Goal: Transaction & Acquisition: Book appointment/travel/reservation

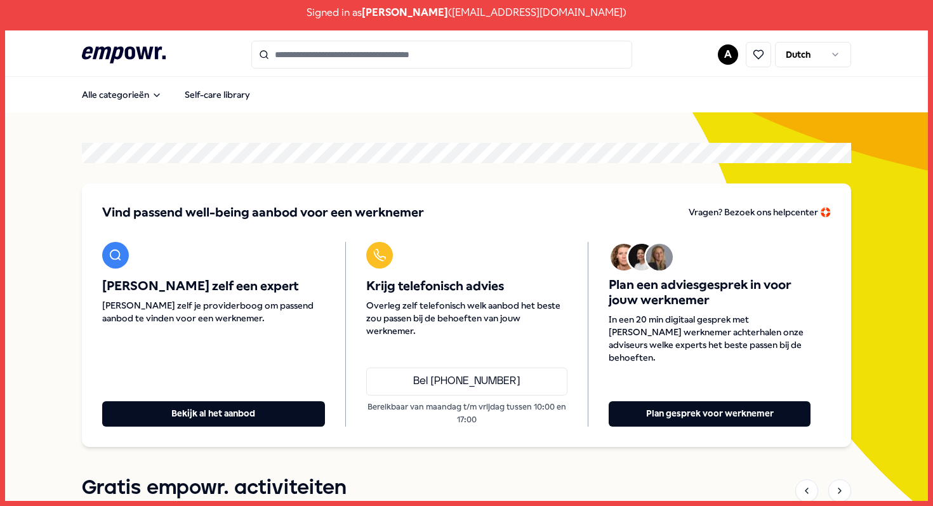
click at [423, 57] on input "Search for products, categories or subcategories" at bounding box center [441, 55] width 381 height 28
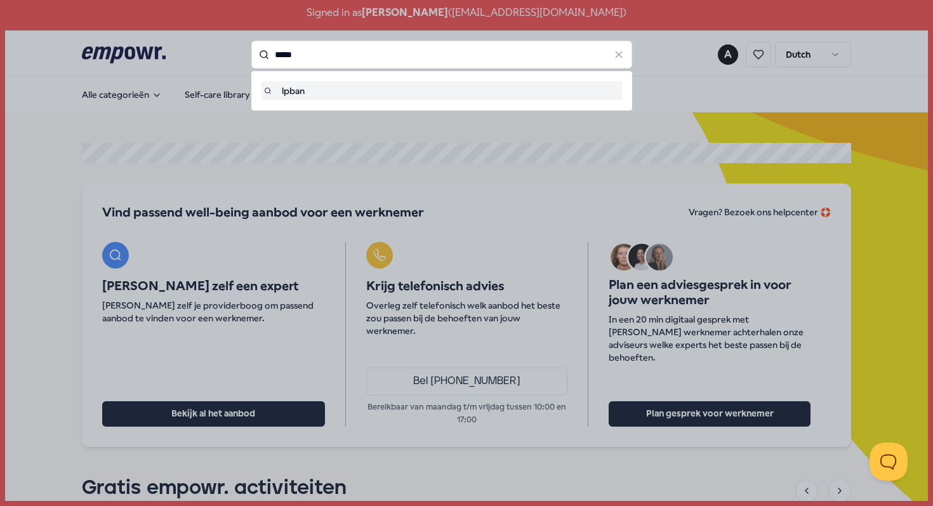
type input "*"
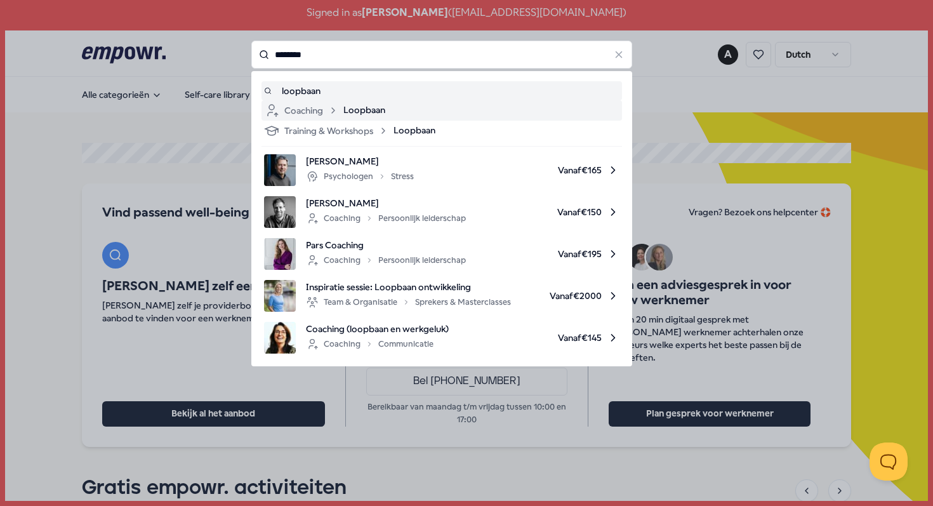
click at [408, 112] on div "Coaching Loopbaan" at bounding box center [441, 110] width 355 height 15
type input "********"
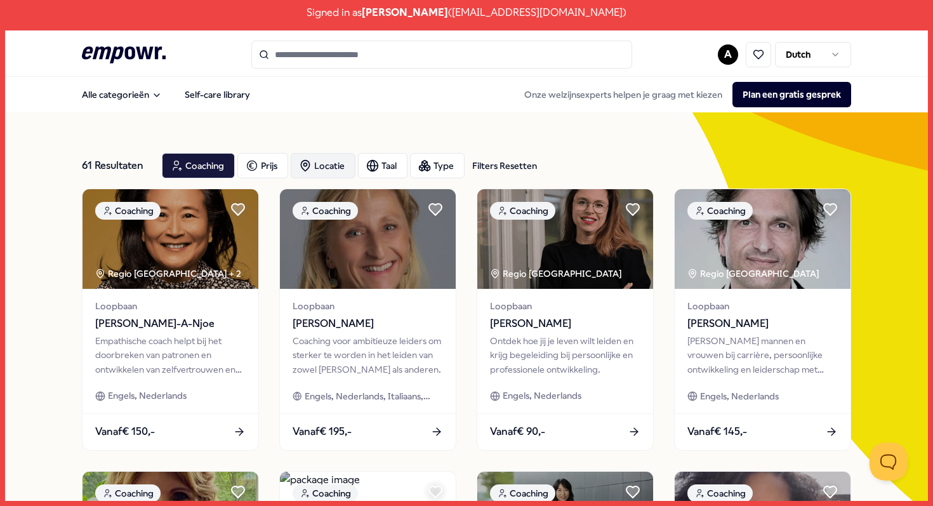
click at [324, 164] on div "Locatie" at bounding box center [323, 165] width 65 height 25
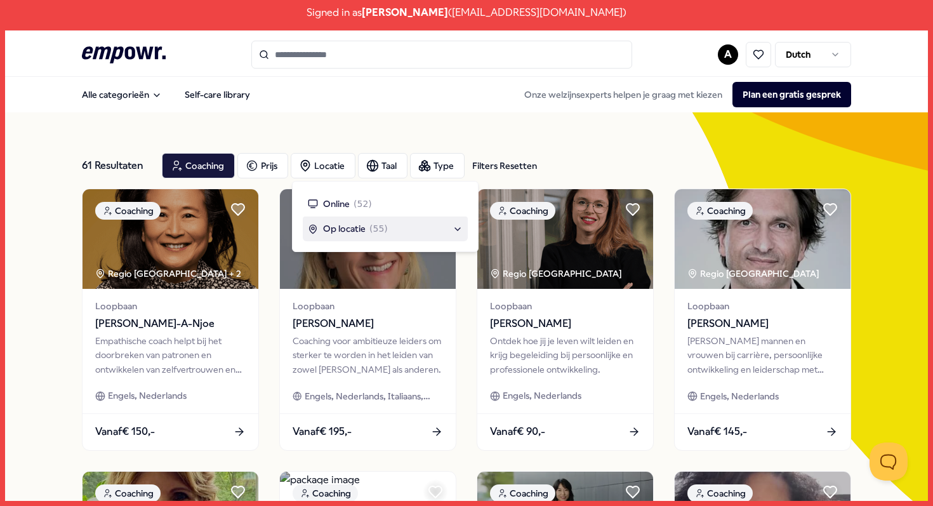
click at [353, 233] on span "Op locatie" at bounding box center [344, 228] width 43 height 14
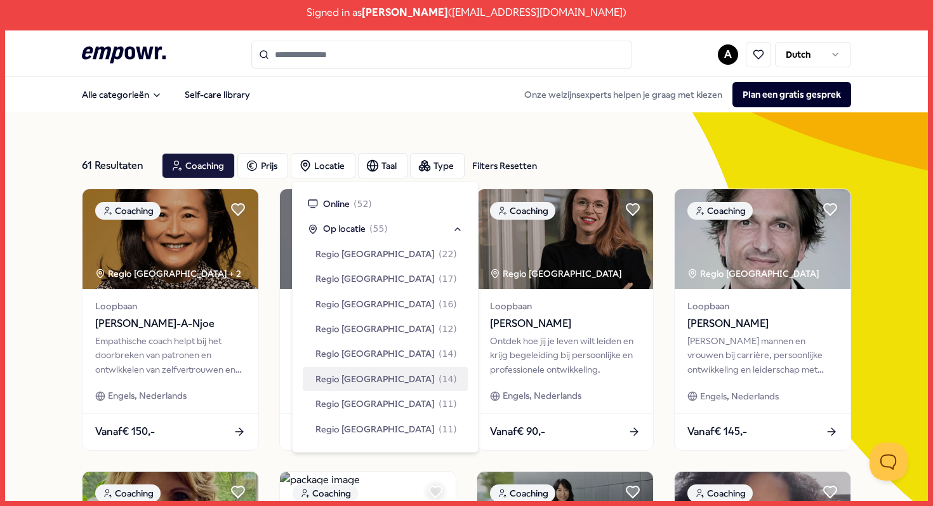
click at [438, 372] on span "( 14 )" at bounding box center [447, 379] width 18 height 14
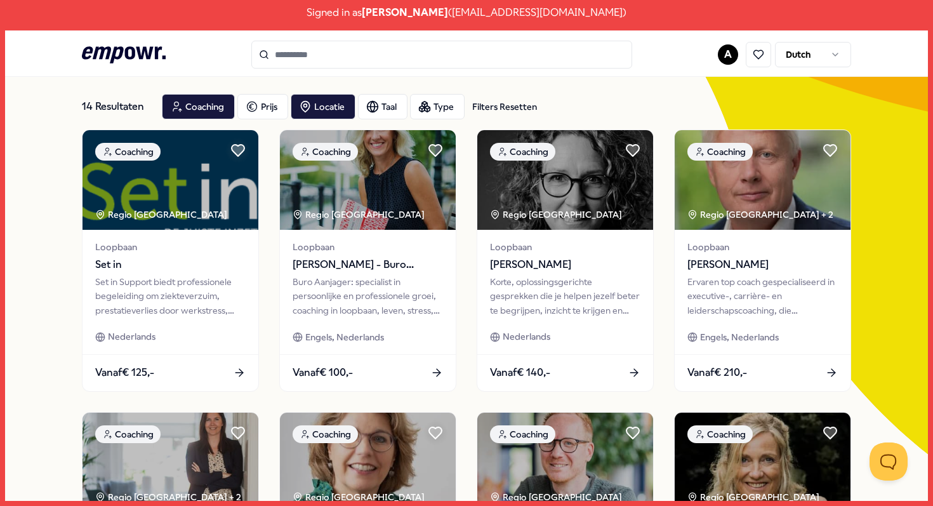
scroll to position [60, 0]
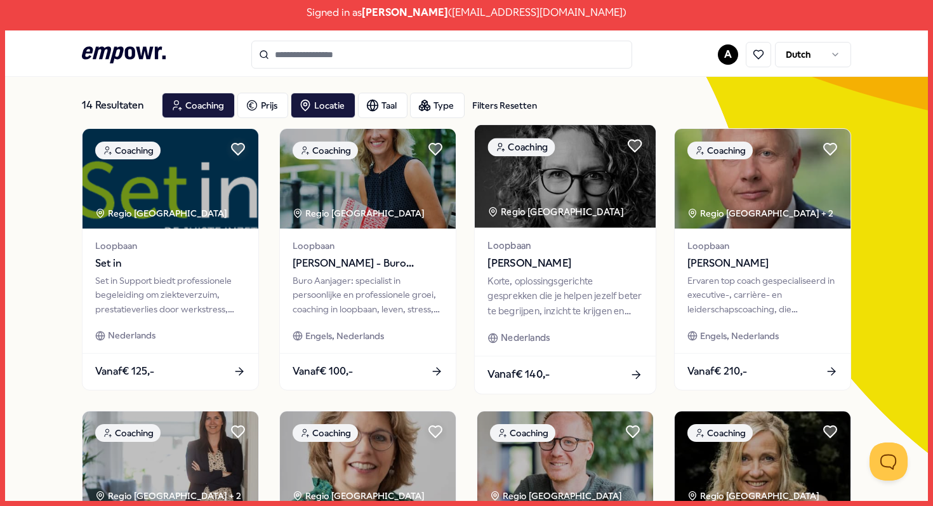
click at [610, 315] on div "Korte, oplossingsgerichte gesprekken die je helpen jezelf beter te begrijpen, i…" at bounding box center [564, 295] width 155 height 44
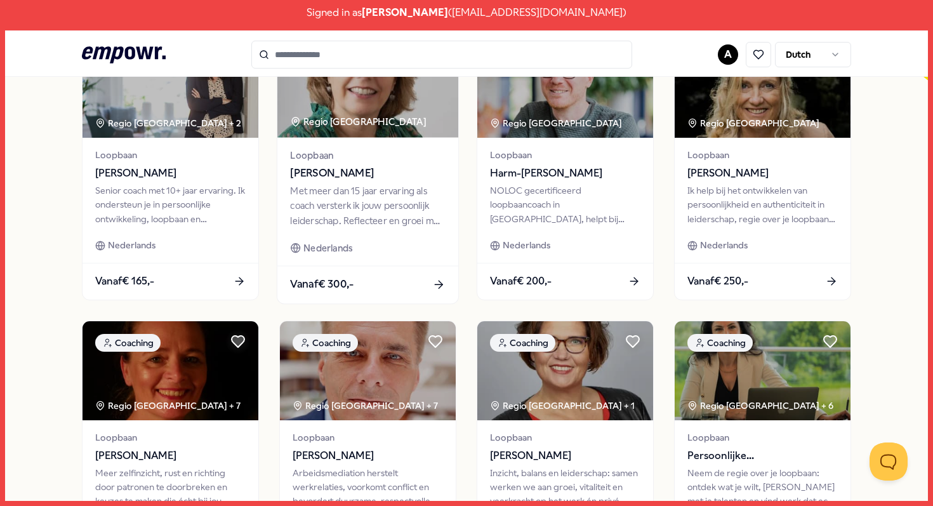
scroll to position [658, 0]
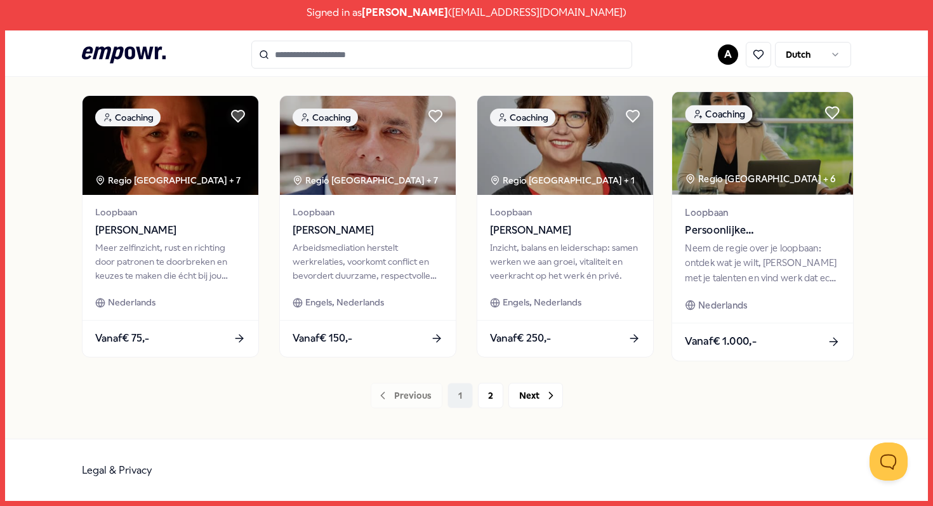
click at [806, 233] on span "Persoonlijke Loopbaancoaching" at bounding box center [761, 229] width 155 height 16
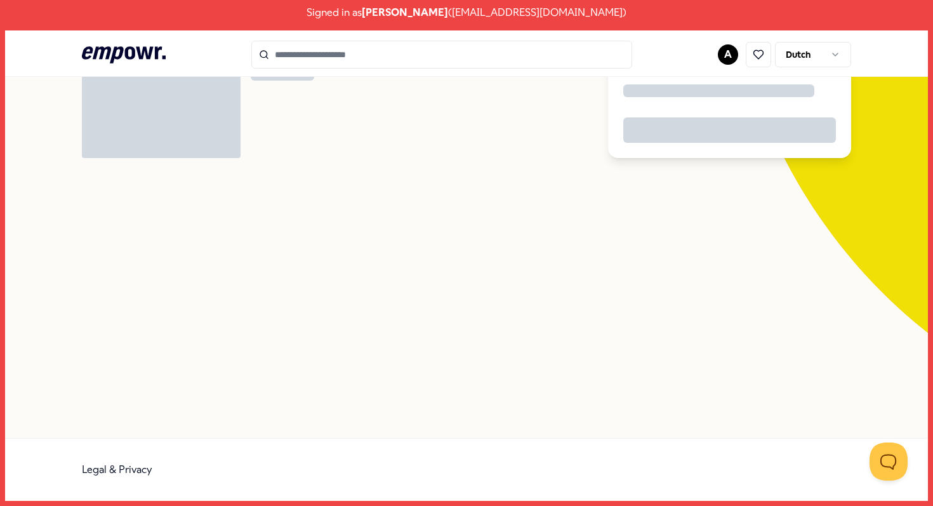
scroll to position [82, 0]
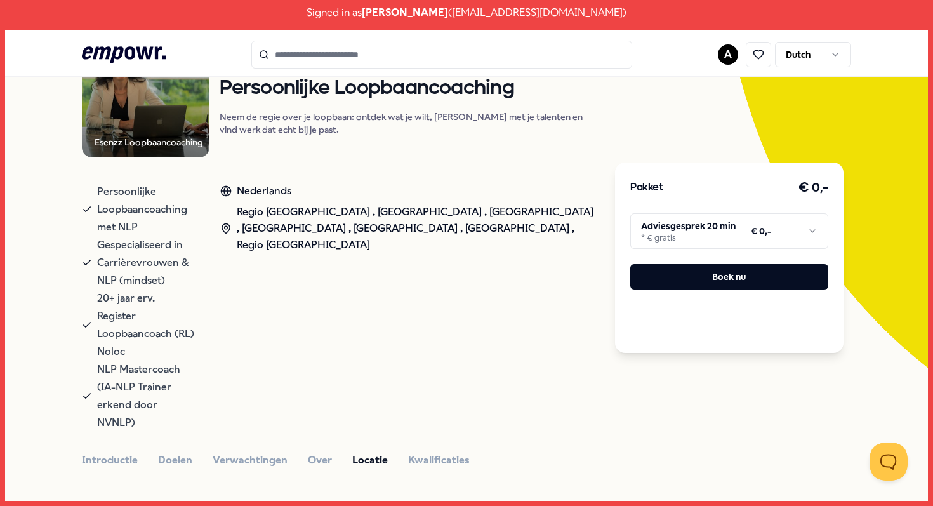
scroll to position [147, 0]
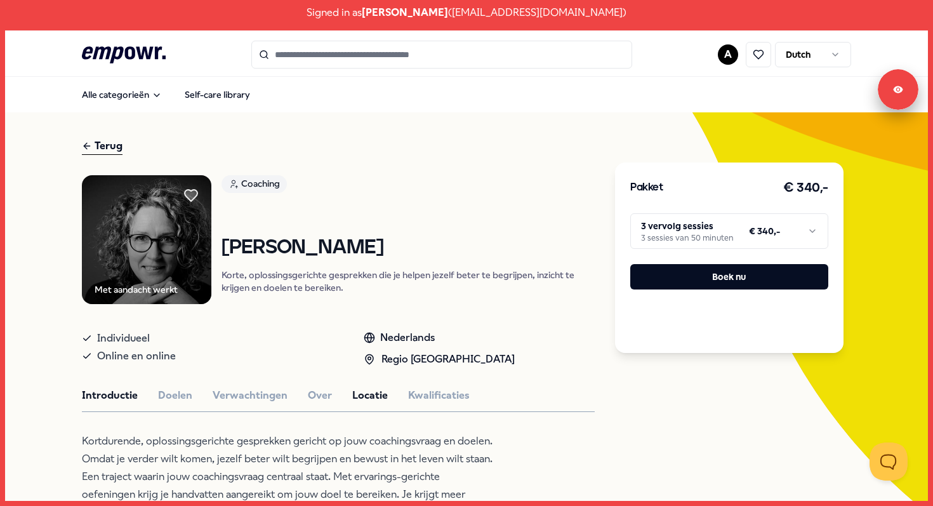
click at [358, 390] on button "Locatie" at bounding box center [370, 395] width 36 height 16
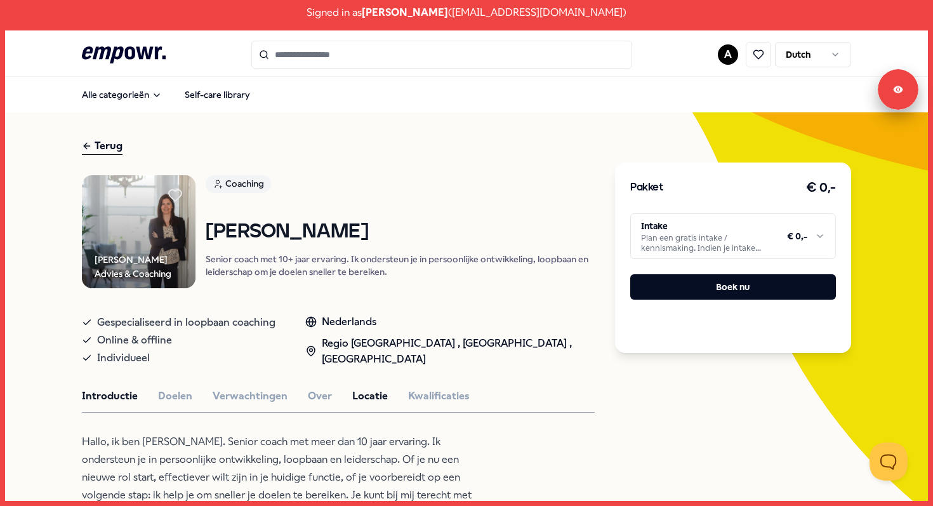
click at [372, 392] on button "Locatie" at bounding box center [370, 396] width 36 height 16
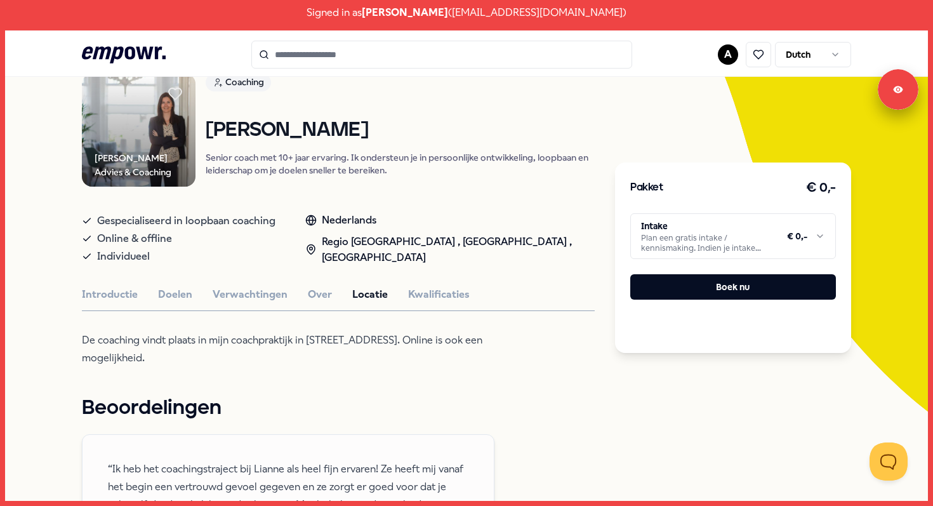
scroll to position [101, 0]
click at [259, 291] on button "Verwachtingen" at bounding box center [250, 294] width 75 height 16
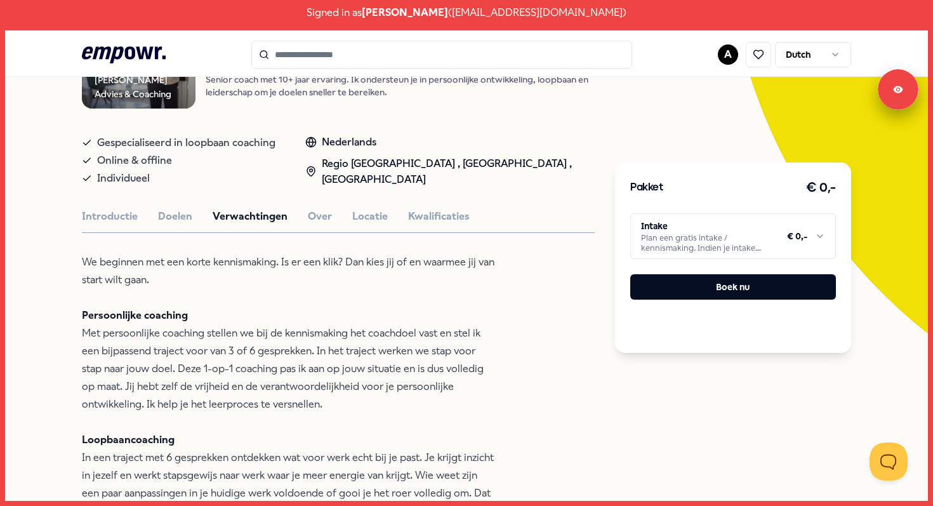
scroll to position [180, 0]
click at [745, 240] on html "Signed in as Anke Vlaming ( anke.vlaming@parlan.nl ) .empowr-logo_svg__cls-1{fi…" at bounding box center [466, 253] width 933 height 506
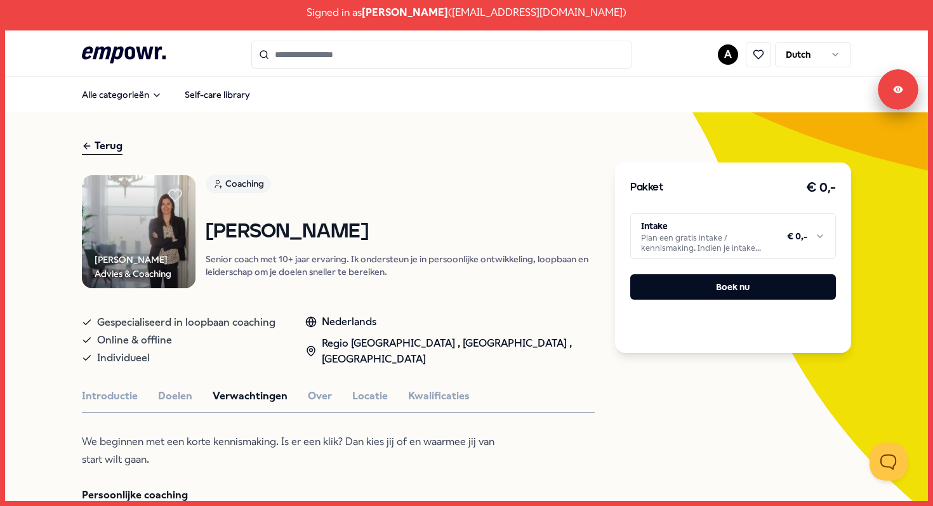
click at [730, 59] on html "Signed in as Anke Vlaming ( anke.vlaming@parlan.nl ) .empowr-logo_svg__cls-1{fi…" at bounding box center [466, 253] width 933 height 506
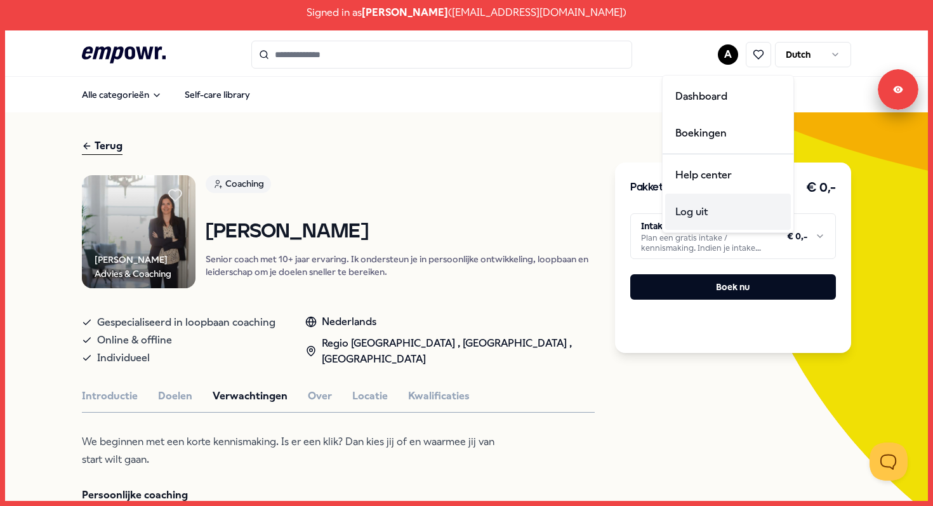
click at [726, 213] on div "Log uit" at bounding box center [728, 211] width 126 height 37
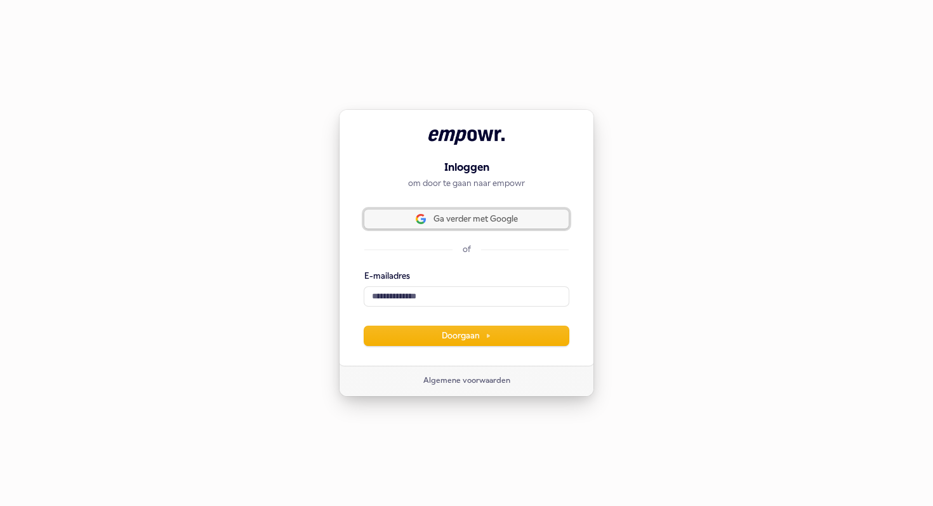
click at [490, 224] on span "Ga verder met Google" at bounding box center [475, 218] width 84 height 11
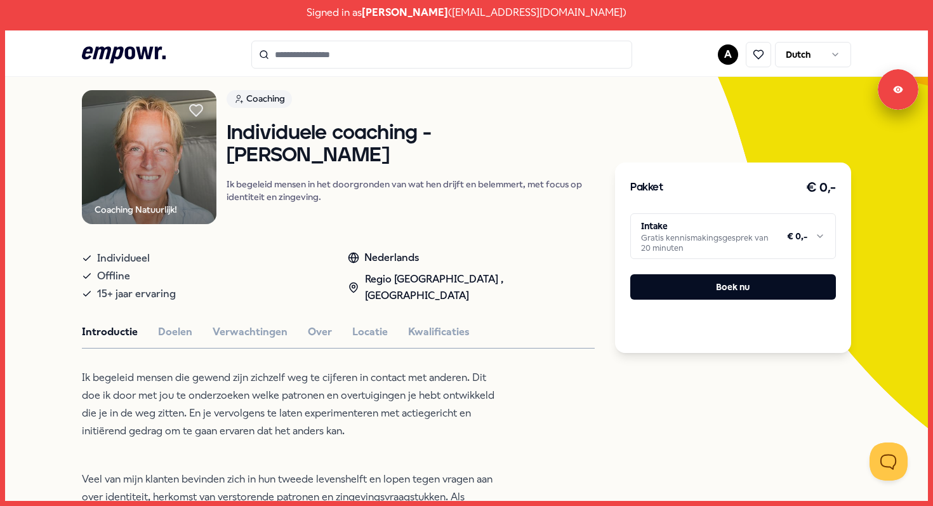
scroll to position [82, 0]
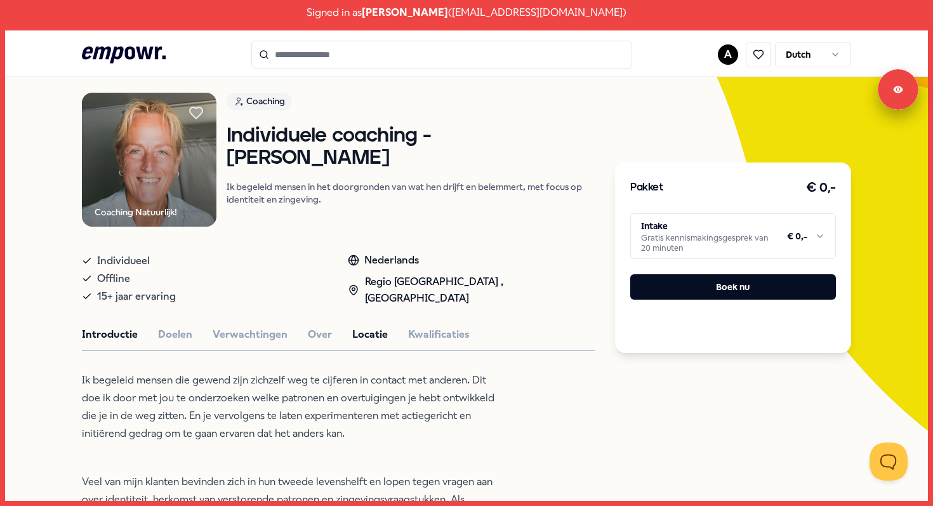
click at [377, 336] on button "Locatie" at bounding box center [370, 334] width 36 height 16
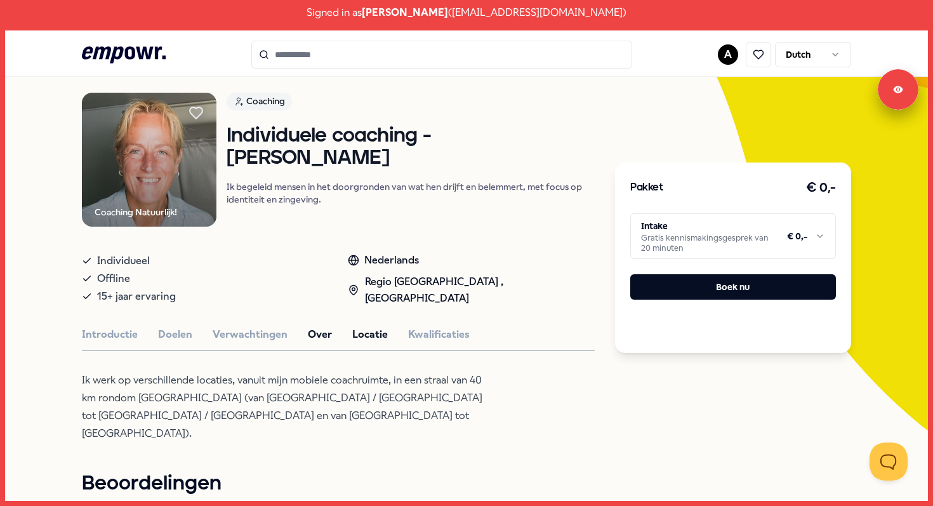
click at [324, 333] on button "Over" at bounding box center [320, 334] width 24 height 16
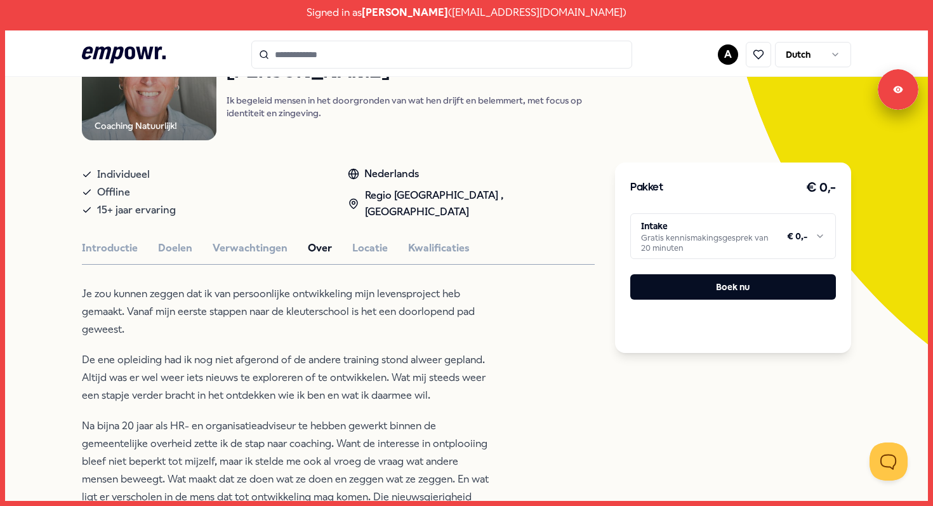
scroll to position [174, 0]
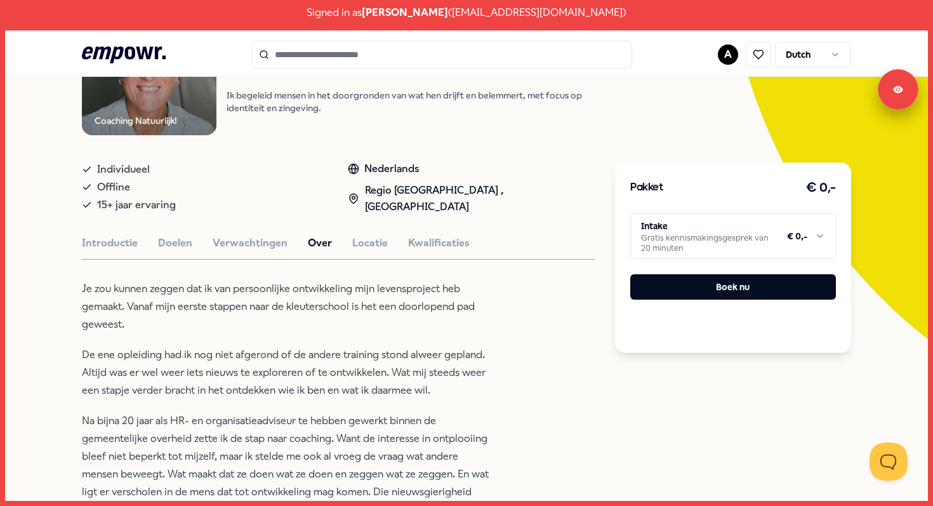
click at [806, 236] on html "Signed in as Anke Vlaming ( anke.vlaming@parlan.nl ) .empowr-logo_svg__cls-1{fi…" at bounding box center [466, 253] width 933 height 506
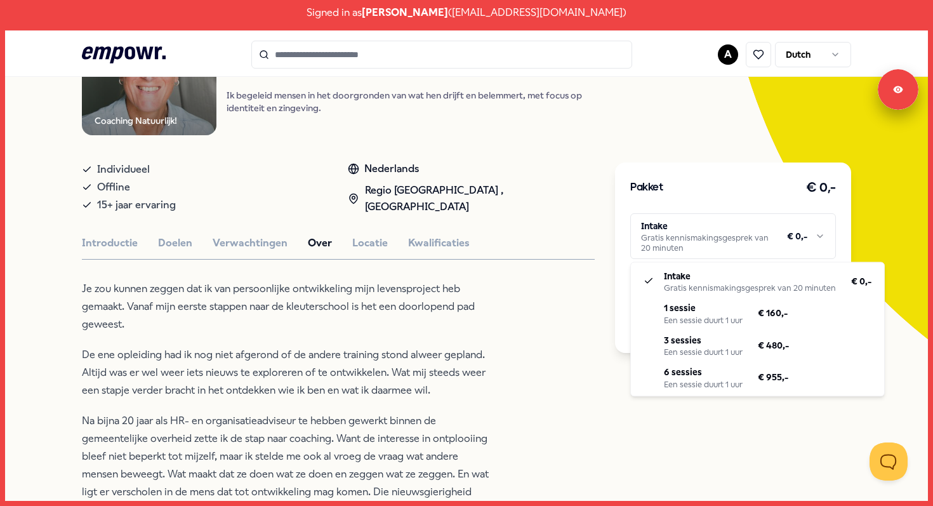
click at [806, 236] on html "Signed in as Anke Vlaming ( anke.vlaming@parlan.nl ) .empowr-logo_svg__cls-1{fi…" at bounding box center [466, 253] width 933 height 506
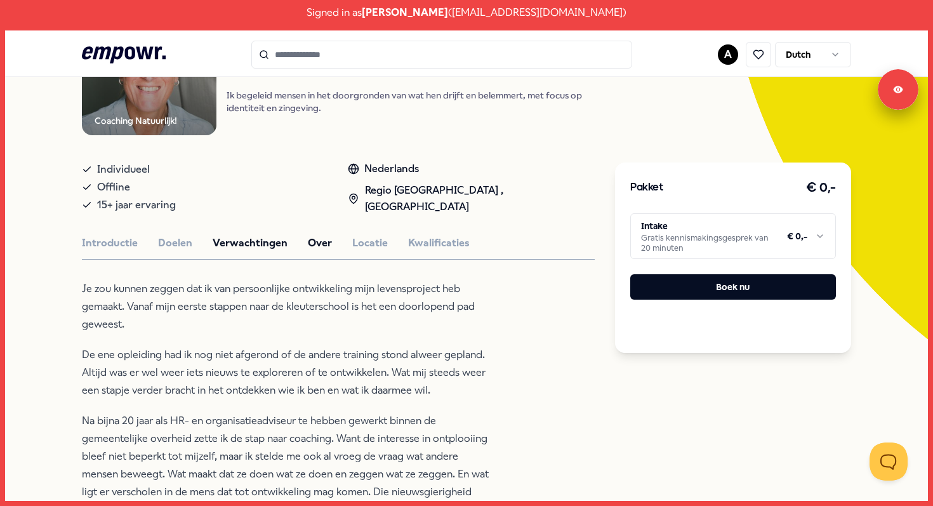
click at [228, 241] on button "Verwachtingen" at bounding box center [250, 243] width 75 height 16
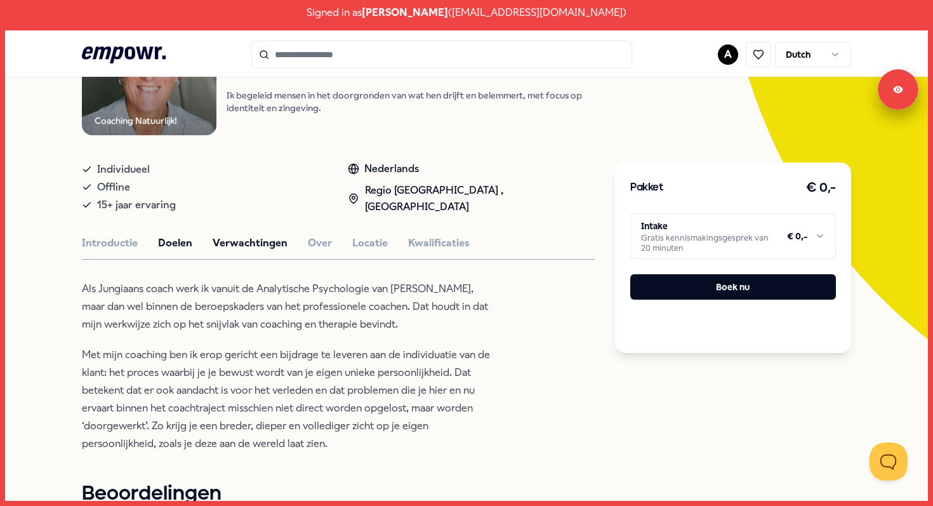
click at [159, 240] on button "Doelen" at bounding box center [175, 243] width 34 height 16
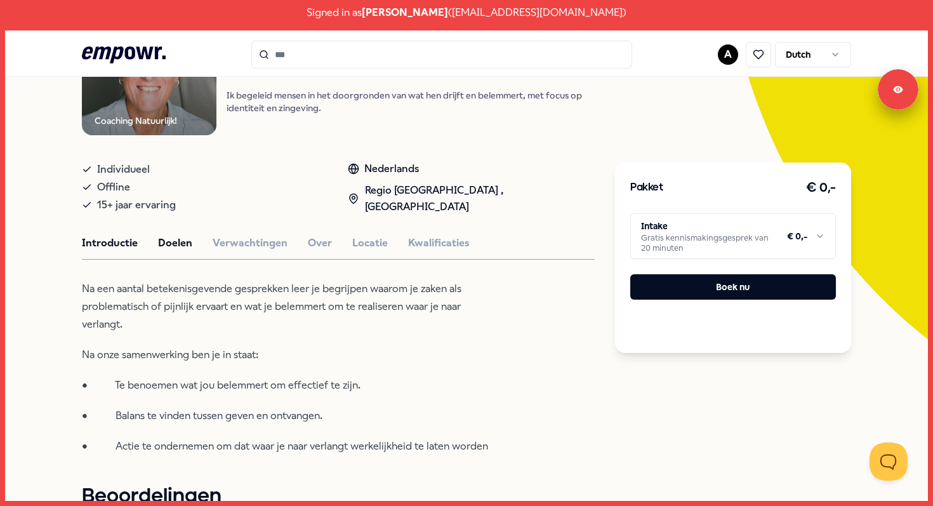
click at [107, 235] on button "Introductie" at bounding box center [110, 243] width 56 height 16
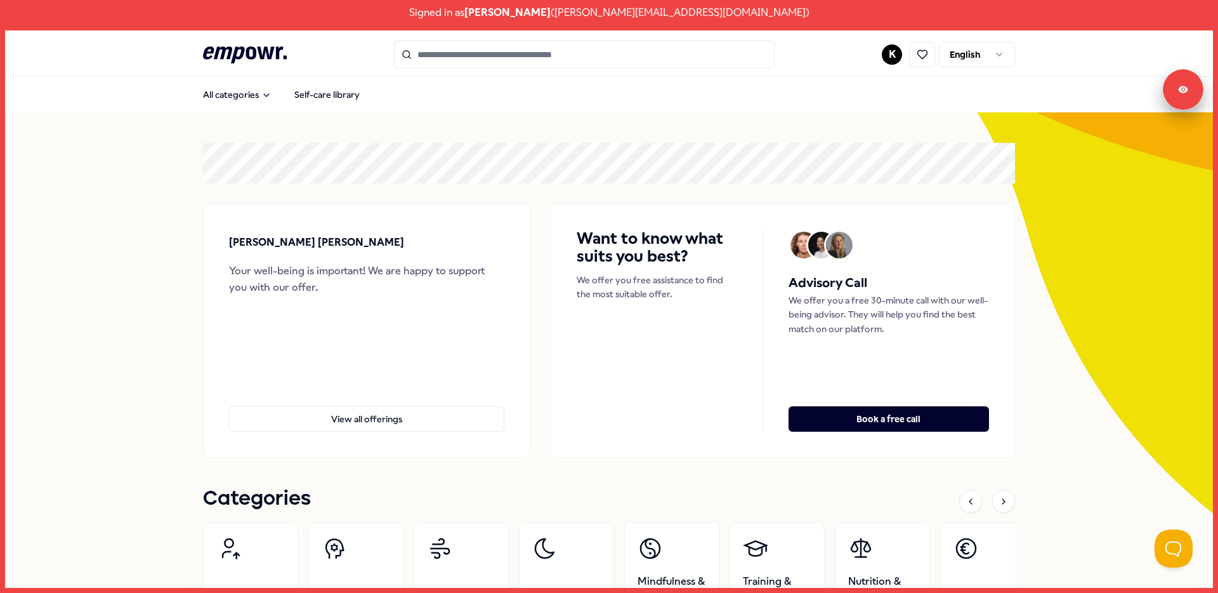
click at [992, 59] on html "Signed in as [PERSON_NAME] ( [PERSON_NAME][EMAIL_ADDRESS][DOMAIN_NAME] ) .empow…" at bounding box center [609, 296] width 1218 height 593
click at [877, 51] on html "Signed in as [PERSON_NAME] ( [PERSON_NAME][EMAIL_ADDRESS][DOMAIN_NAME] ) .empow…" at bounding box center [609, 296] width 1218 height 593
click at [891, 55] on html "Signed in as [PERSON_NAME] ( [PERSON_NAME][EMAIL_ADDRESS][DOMAIN_NAME] ) .empow…" at bounding box center [609, 296] width 1218 height 593
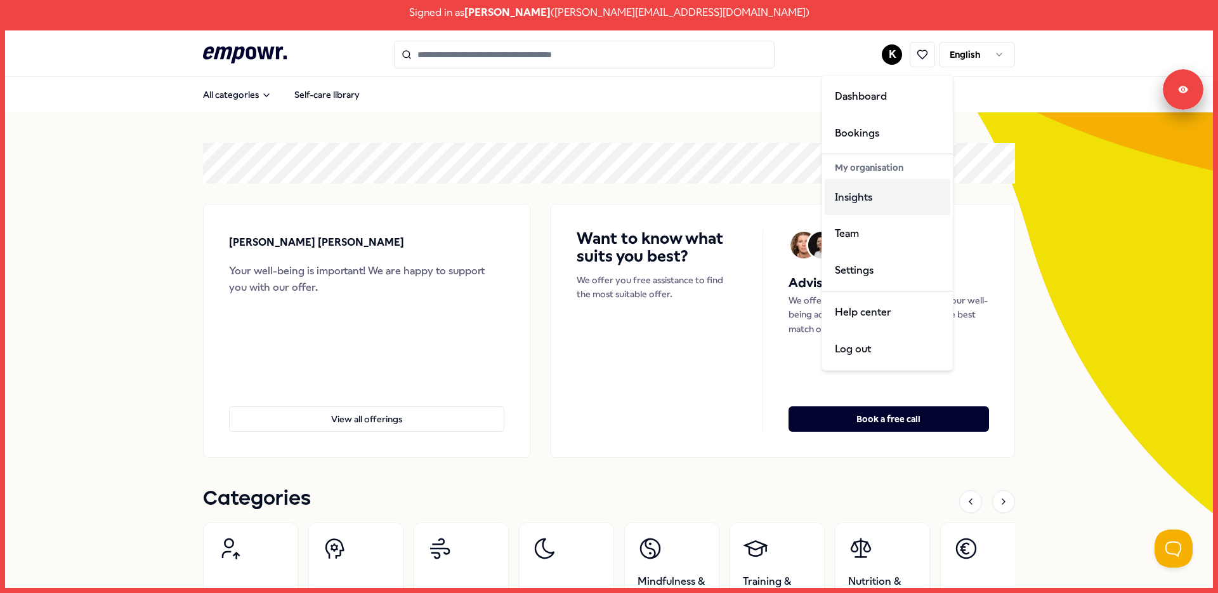
click at [873, 201] on div "Insights" at bounding box center [888, 197] width 126 height 37
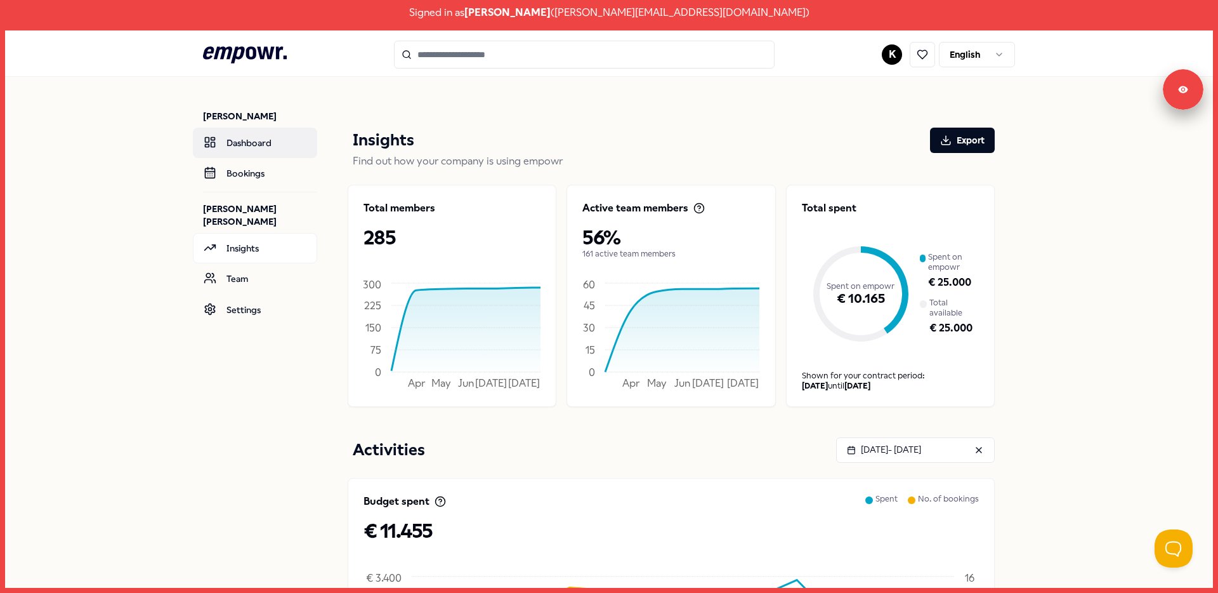
click at [235, 143] on link "Dashboard" at bounding box center [255, 143] width 124 height 30
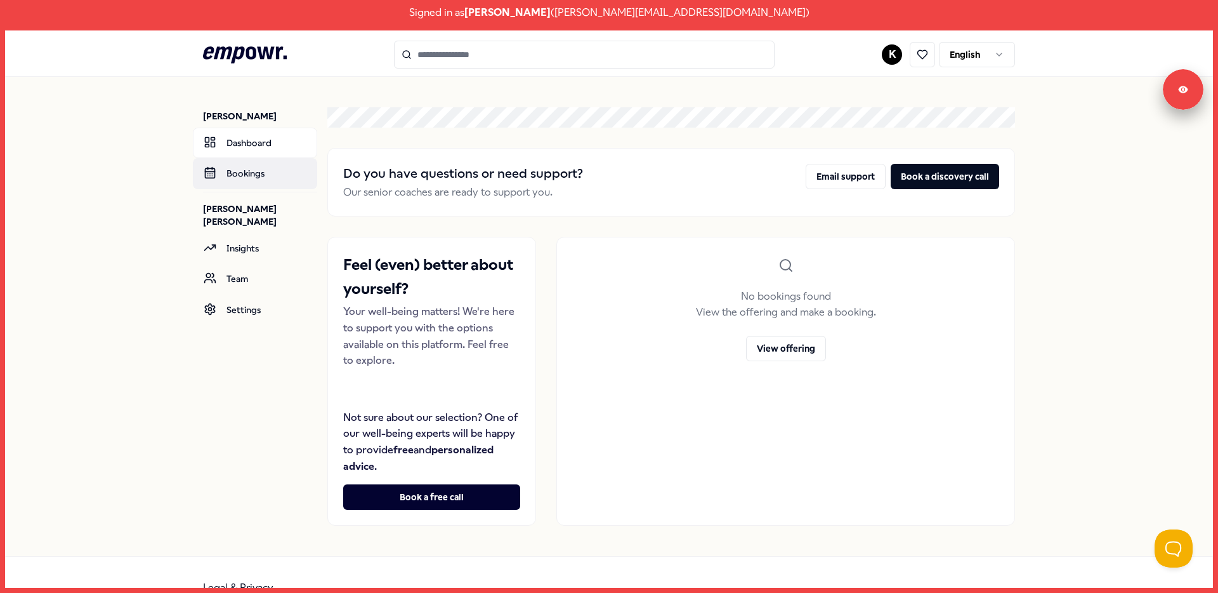
click at [243, 171] on link "Bookings" at bounding box center [255, 173] width 124 height 30
